Goal: Transaction & Acquisition: Book appointment/travel/reservation

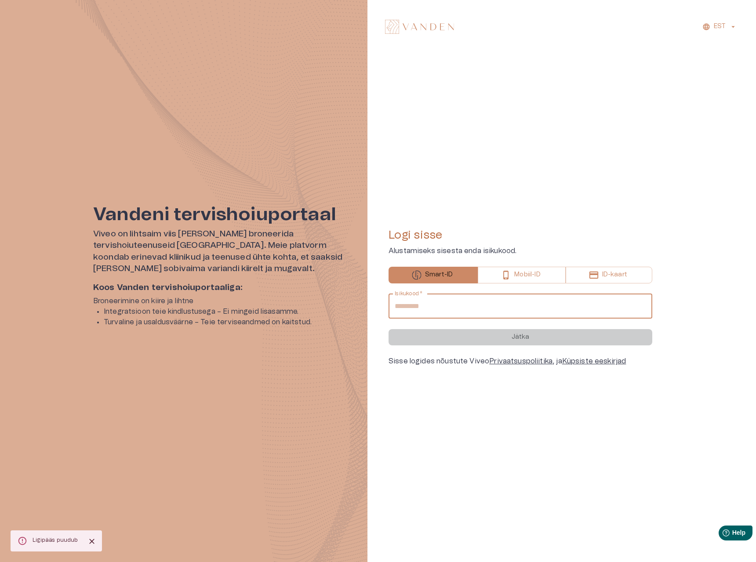
click at [469, 309] on input "Isikukood   *" at bounding box center [521, 306] width 264 height 25
type input "**********"
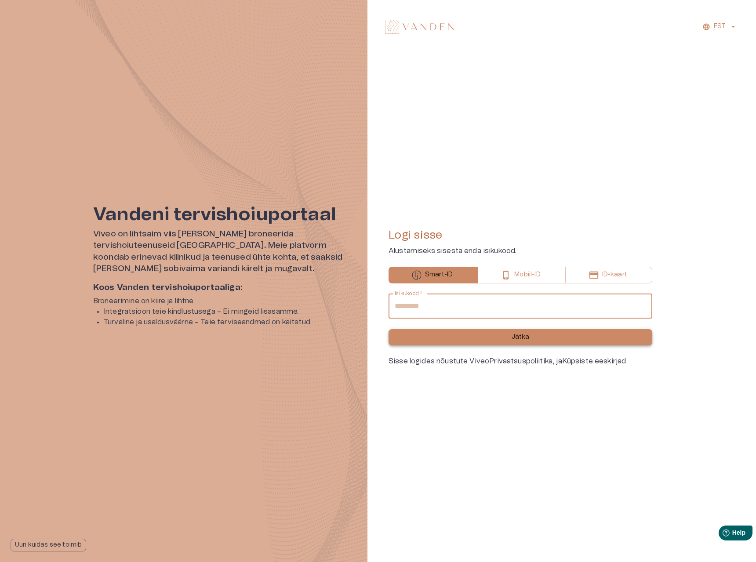
click at [462, 339] on button "Jätka" at bounding box center [521, 337] width 264 height 16
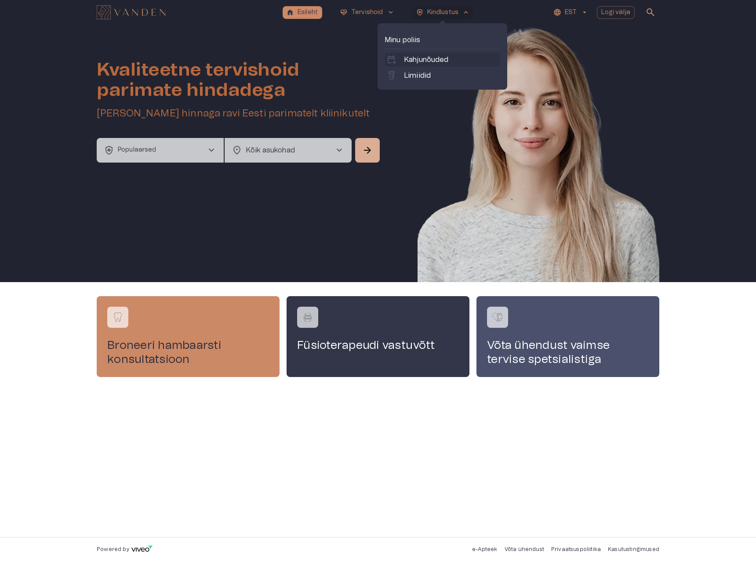
click at [424, 62] on p "Kahjunõuded" at bounding box center [426, 60] width 45 height 11
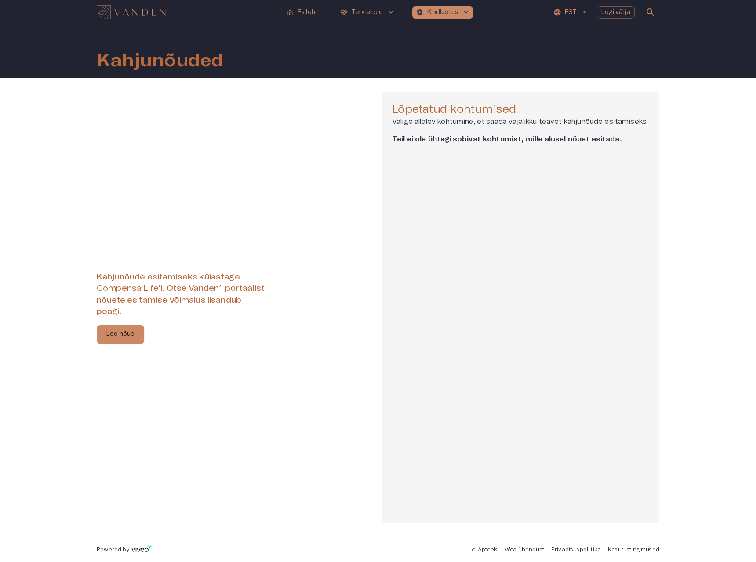
click at [442, 20] on div "home Esileht ecg_heart Tervishoid keyboard_arrow_down health_and_safety Kindlus…" at bounding box center [378, 13] width 563 height 18
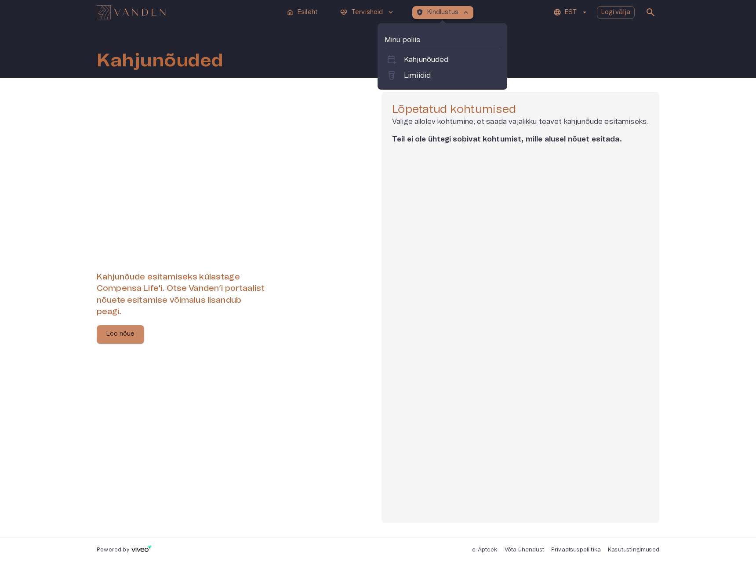
click at [440, 16] on p "Kindlustus" at bounding box center [443, 12] width 32 height 9
click at [434, 80] on link "labs Limiidid" at bounding box center [442, 75] width 112 height 11
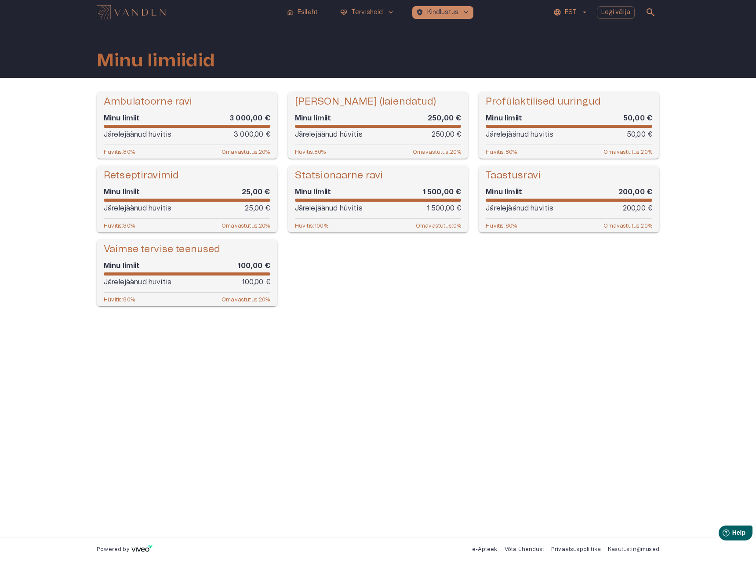
click at [495, 357] on div "Ambulatoorne ravi Minu limiit 3 000,00 € Järelejäänud hüvitis 3 000,00 € Hüviti…" at bounding box center [378, 307] width 563 height 431
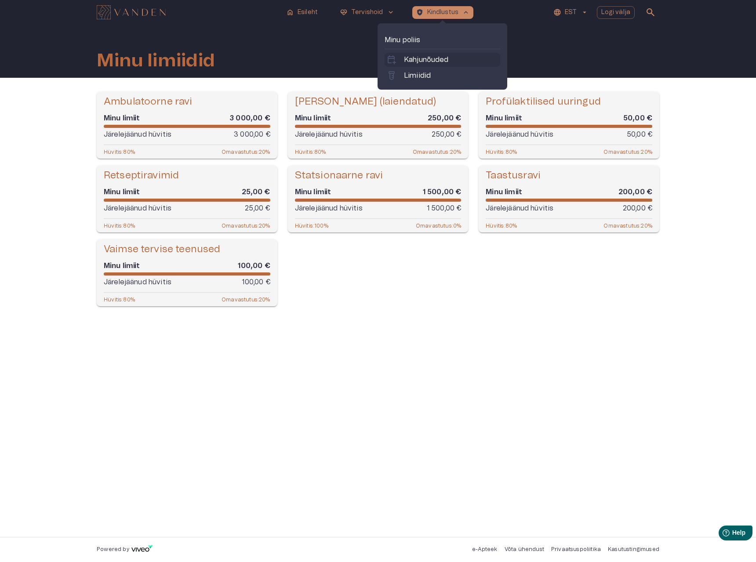
click at [423, 61] on p "Kahjunõuded" at bounding box center [426, 60] width 45 height 11
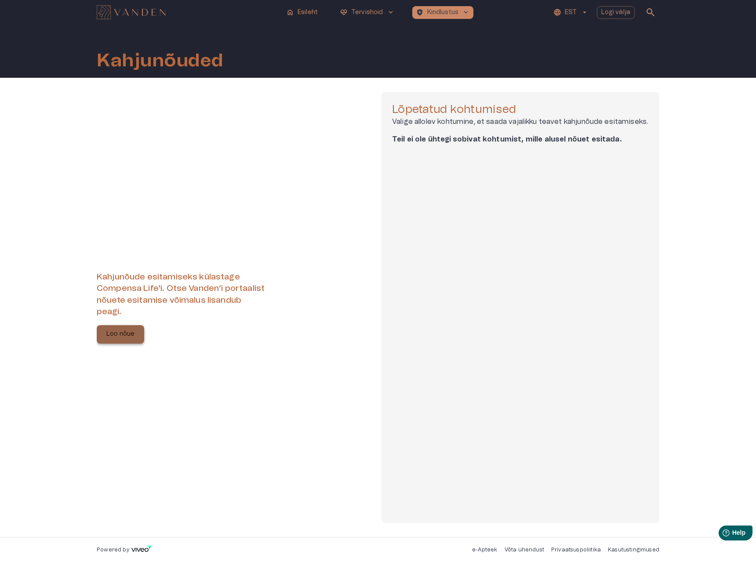
click at [127, 338] on p "Loo nõue" at bounding box center [120, 334] width 28 height 9
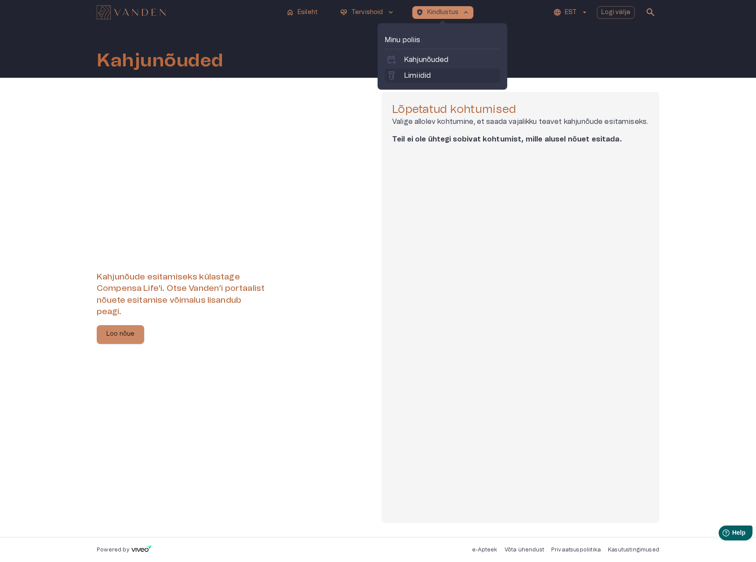
click at [426, 72] on p "Limiidid" at bounding box center [417, 75] width 27 height 11
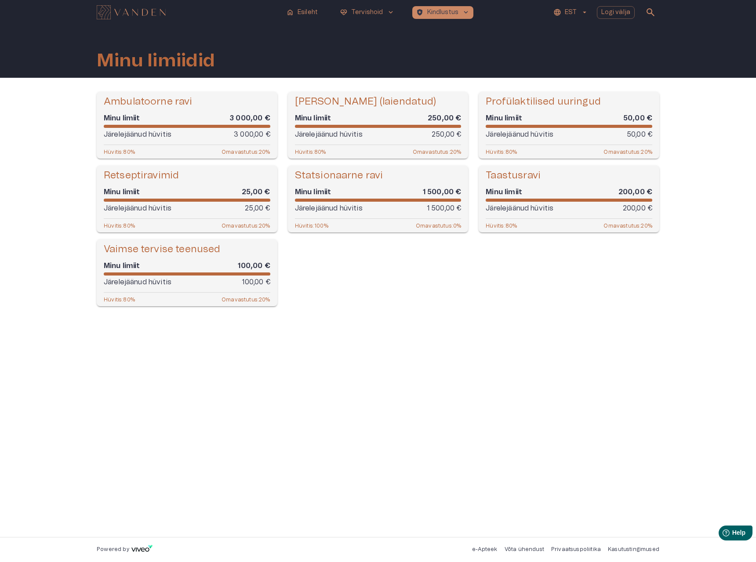
click at [318, 191] on h6 "Minu limiit" at bounding box center [313, 192] width 36 height 10
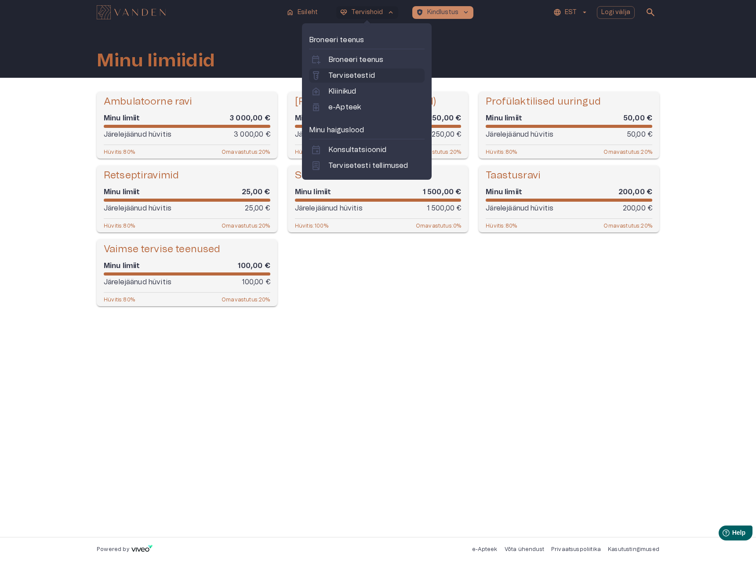
click at [356, 76] on p "Tervisetestid" at bounding box center [351, 75] width 47 height 11
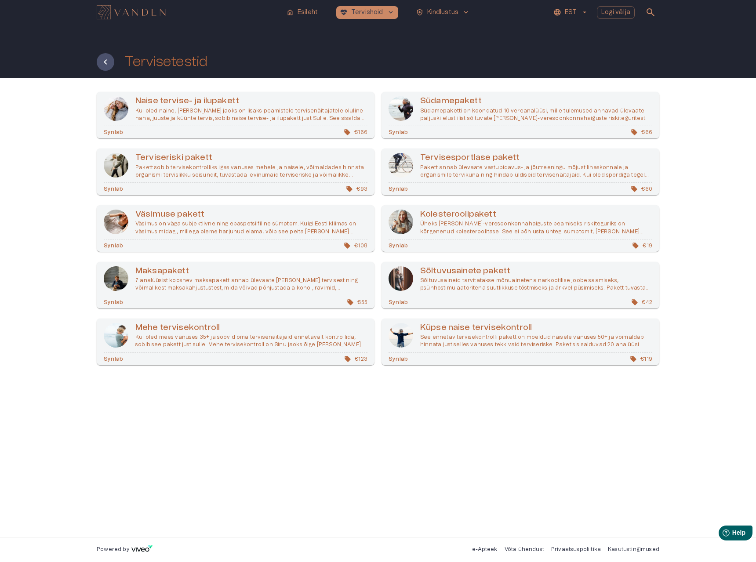
click at [435, 112] on p "Südamepaketti on koondatud 10 vereanalüüsi, mille tulemused annavad ülevaate pa…" at bounding box center [536, 114] width 232 height 15
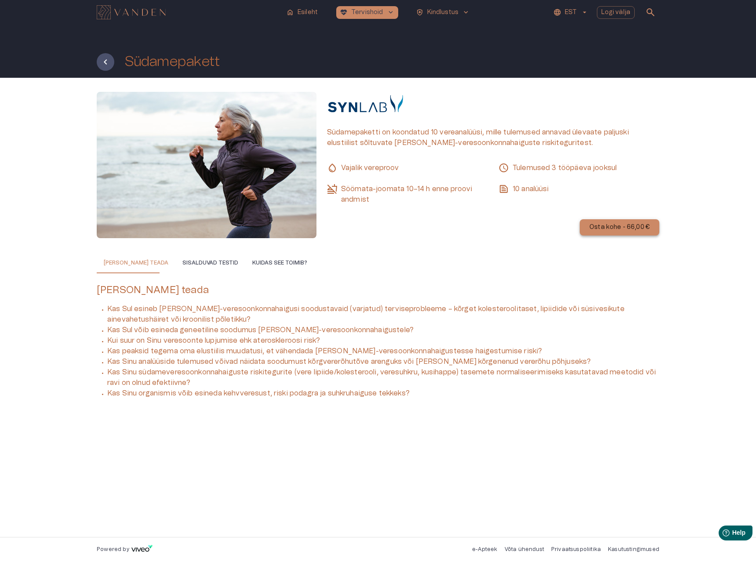
click at [612, 229] on p "Osta kohe - 66,00 €" at bounding box center [619, 227] width 60 height 9
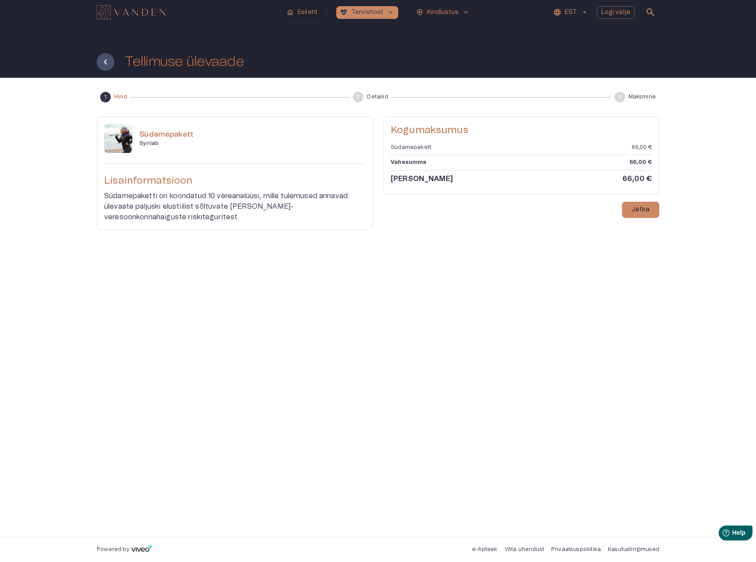
click at [313, 15] on p "Esileht" at bounding box center [308, 12] width 20 height 9
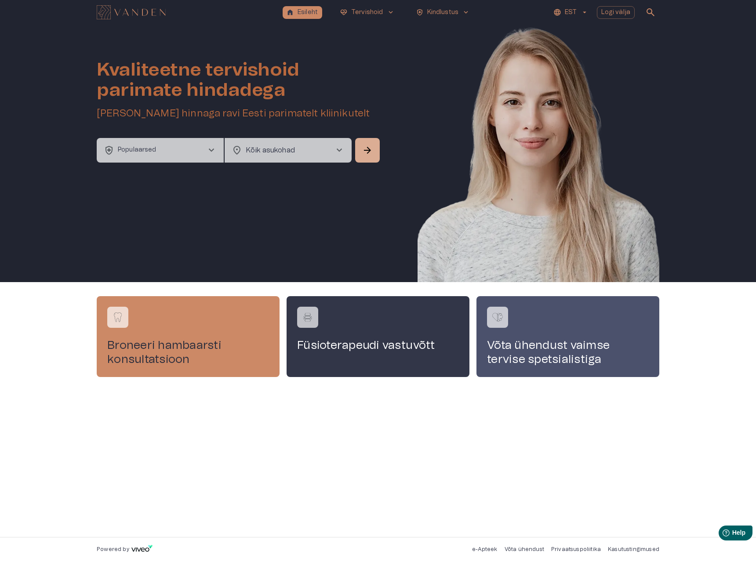
click at [654, 14] on span "search" at bounding box center [650, 12] width 11 height 11
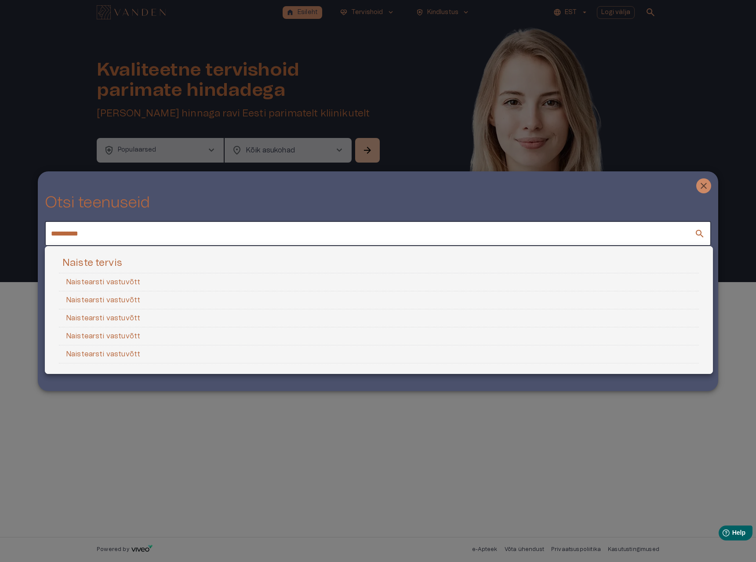
type input "**********"
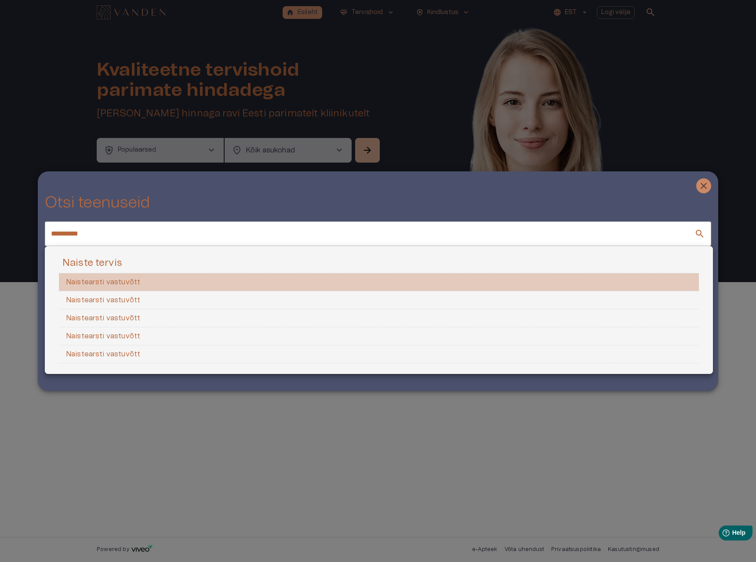
click at [96, 287] on li "Naistearsti vastuvõtt" at bounding box center [379, 282] width 640 height 18
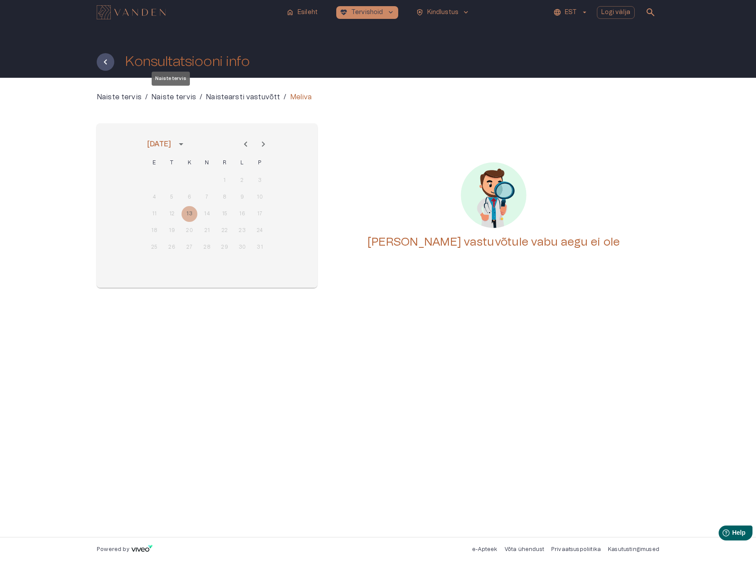
click at [181, 97] on p "Naiste tervis" at bounding box center [173, 97] width 45 height 11
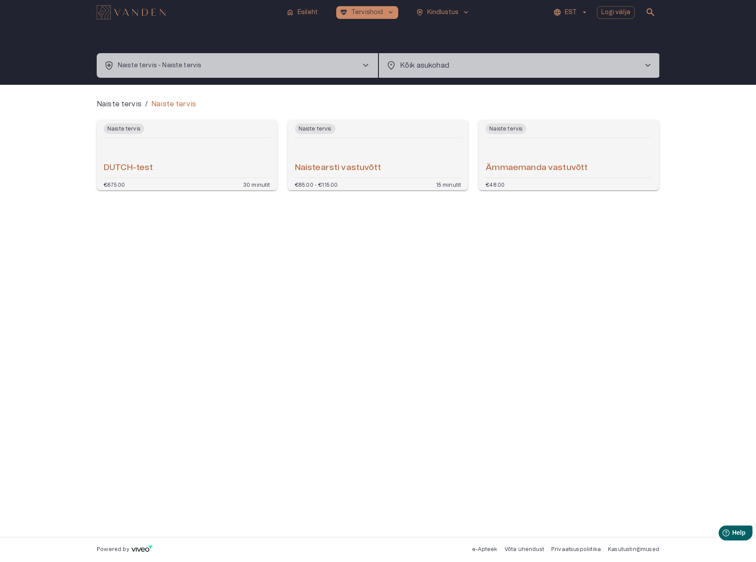
click at [369, 167] on h6 "Naistearsti vastuvõtt" at bounding box center [338, 168] width 86 height 12
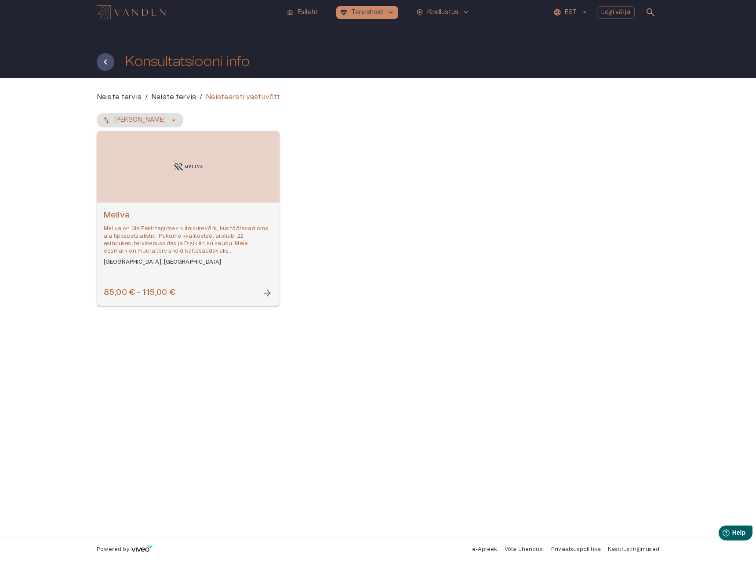
click at [181, 224] on div "[PERSON_NAME] on üle Eesti tegutsev kliinikutevõrk, kus töötavad oma ala tippsp…" at bounding box center [188, 238] width 169 height 56
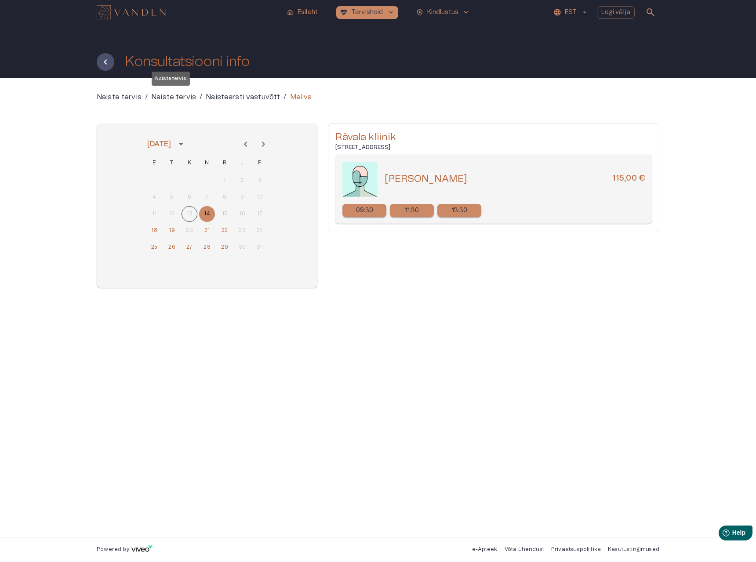
click at [166, 97] on p "Naiste tervis" at bounding box center [173, 97] width 45 height 11
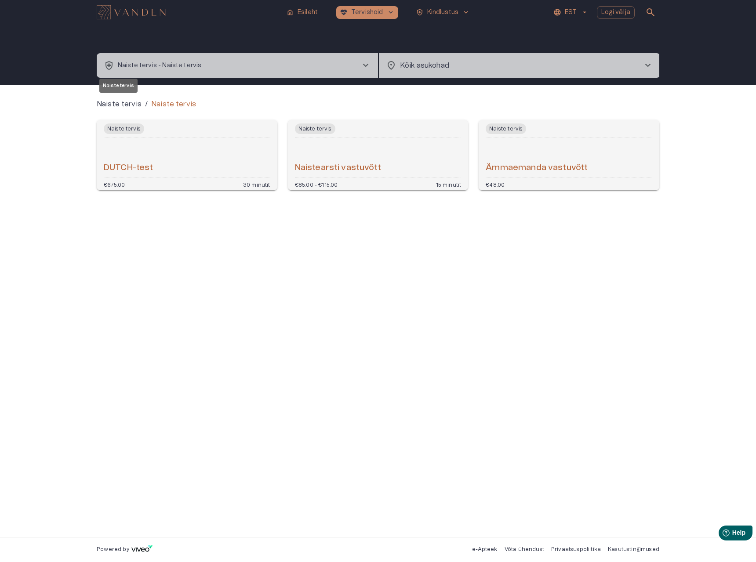
click at [125, 105] on p "Naiste tervis" at bounding box center [119, 104] width 45 height 11
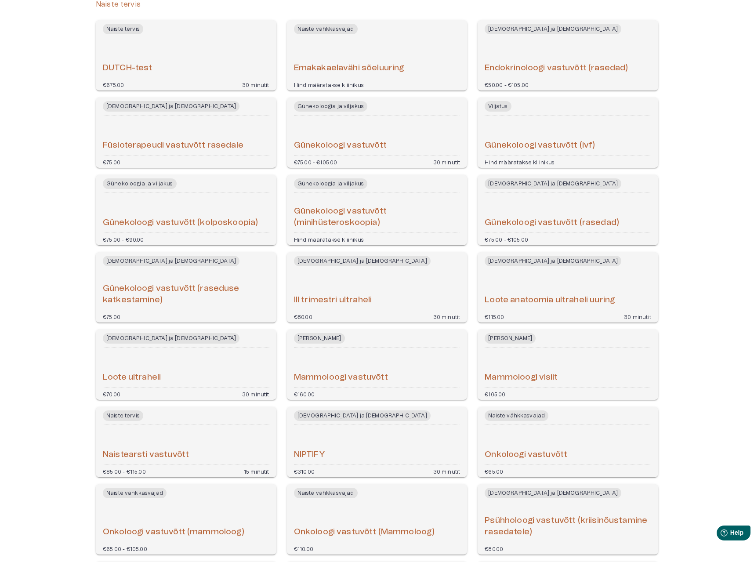
scroll to position [172, 0]
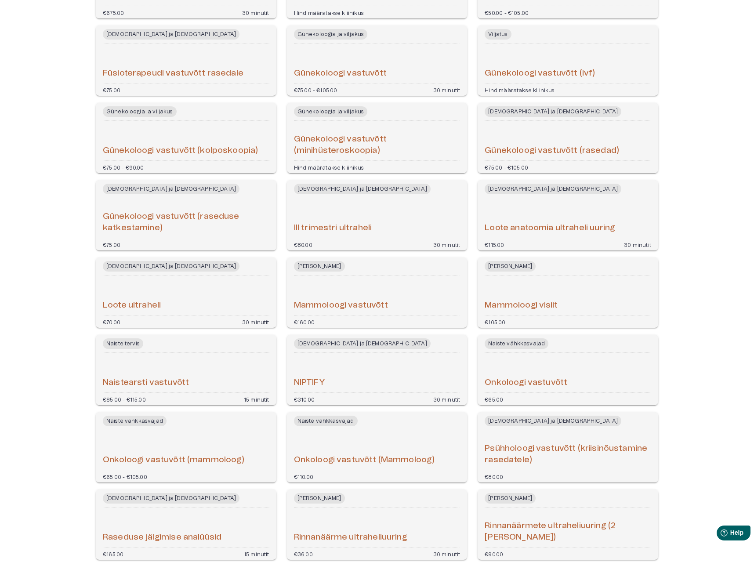
click at [165, 374] on div "Naistearsti vastuvõtt" at bounding box center [186, 372] width 167 height 33
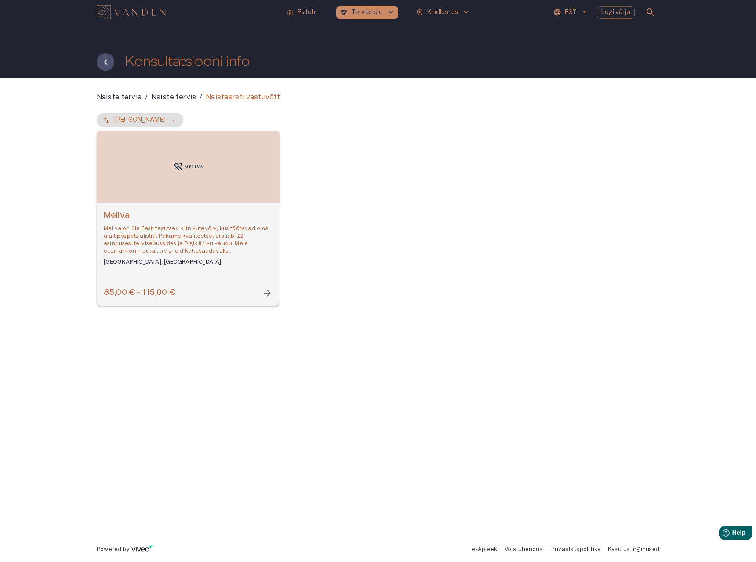
click at [258, 224] on div "[PERSON_NAME] on üle Eesti tegutsev kliinikutevõrk, kus töötavad oma ala tippsp…" at bounding box center [188, 238] width 169 height 56
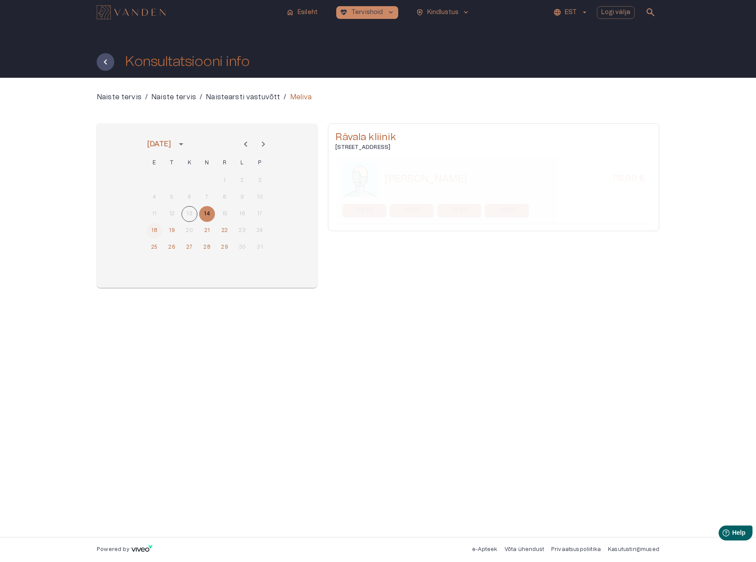
click at [154, 233] on button "18" at bounding box center [154, 231] width 16 height 16
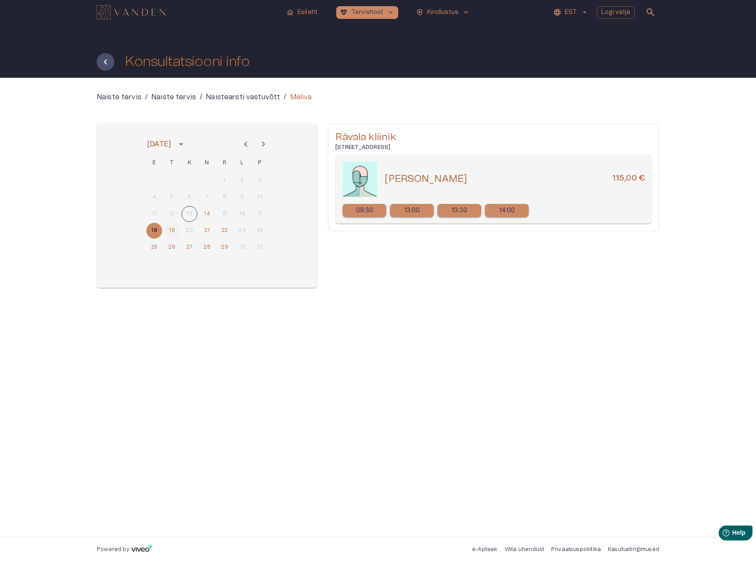
click at [171, 230] on button "19" at bounding box center [172, 231] width 16 height 16
click at [208, 231] on button "21" at bounding box center [207, 231] width 16 height 16
click at [416, 214] on p "10:30" at bounding box center [412, 210] width 16 height 9
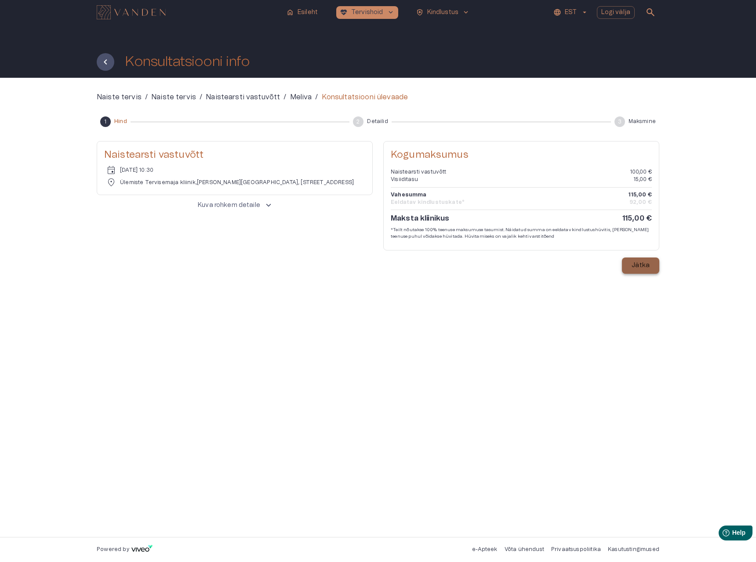
click at [647, 267] on p "Jätka" at bounding box center [641, 265] width 18 height 9
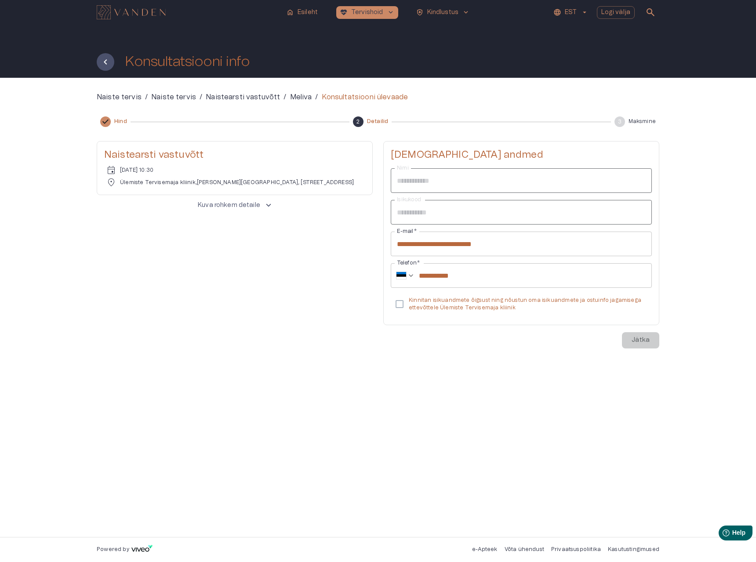
click at [417, 304] on p "Kinnitan isikuandmete õigsust ning nõustun oma isikuandmete ja ostuinfo jagamis…" at bounding box center [527, 304] width 236 height 15
click at [634, 342] on p "Jätka" at bounding box center [641, 340] width 18 height 9
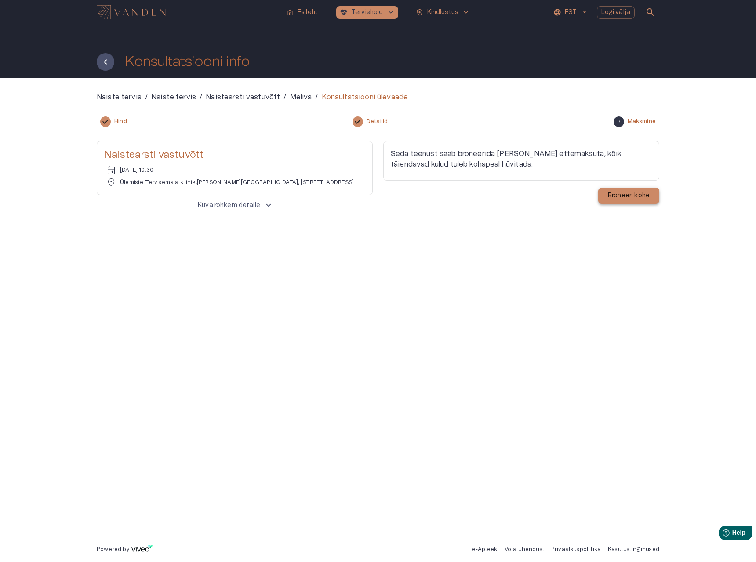
click at [622, 192] on p "Broneeri kohe" at bounding box center [629, 195] width 42 height 9
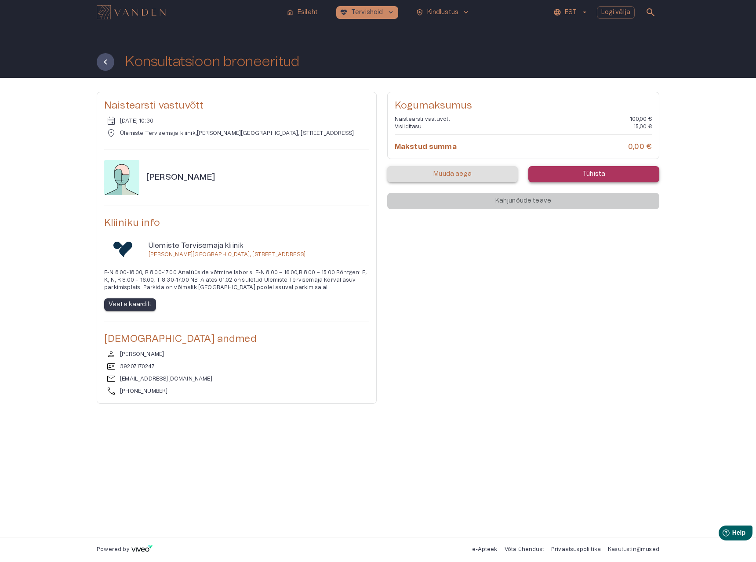
click at [595, 172] on p "Tühista" at bounding box center [593, 174] width 23 height 9
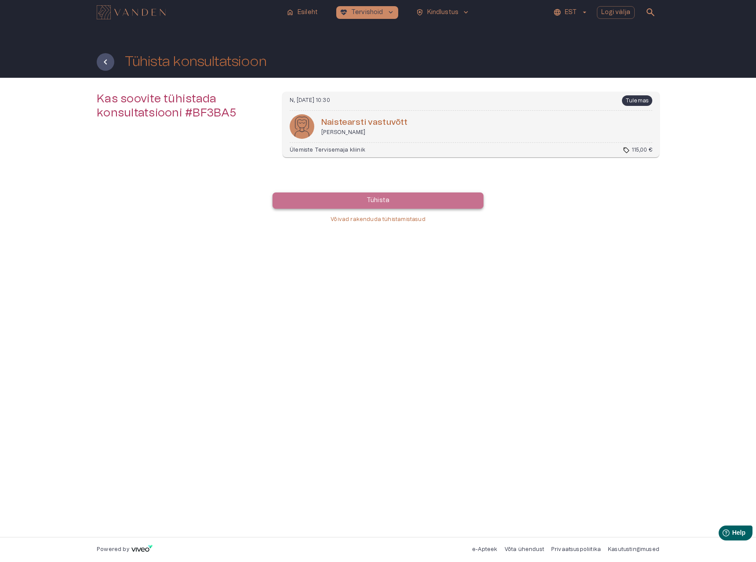
click at [436, 204] on button "Tühista" at bounding box center [378, 201] width 211 height 16
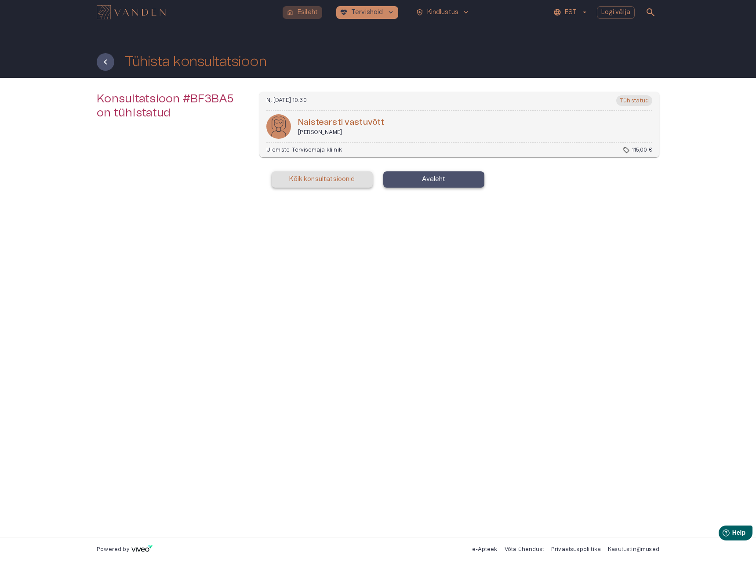
click at [315, 13] on p "Esileht" at bounding box center [308, 12] width 20 height 9
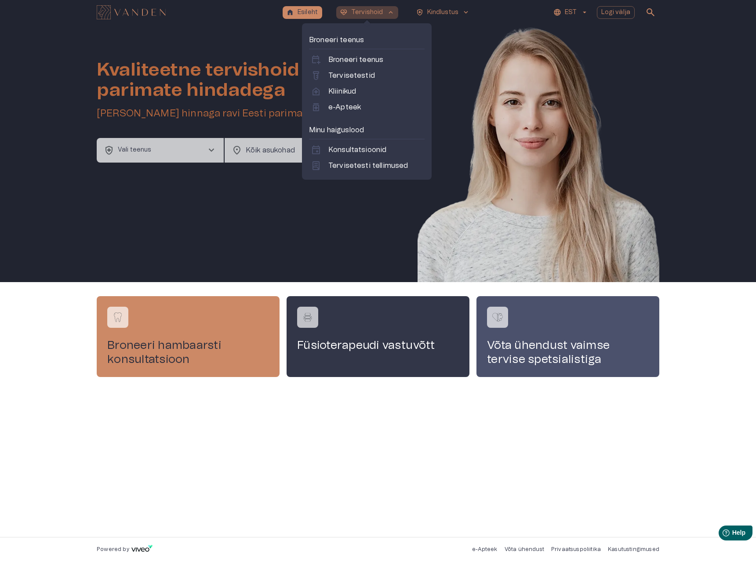
click at [343, 15] on span "ecg_heart" at bounding box center [344, 12] width 8 height 8
click at [374, 146] on p "Konsultatsioonid" at bounding box center [357, 150] width 58 height 11
